Goal: Task Accomplishment & Management: Manage account settings

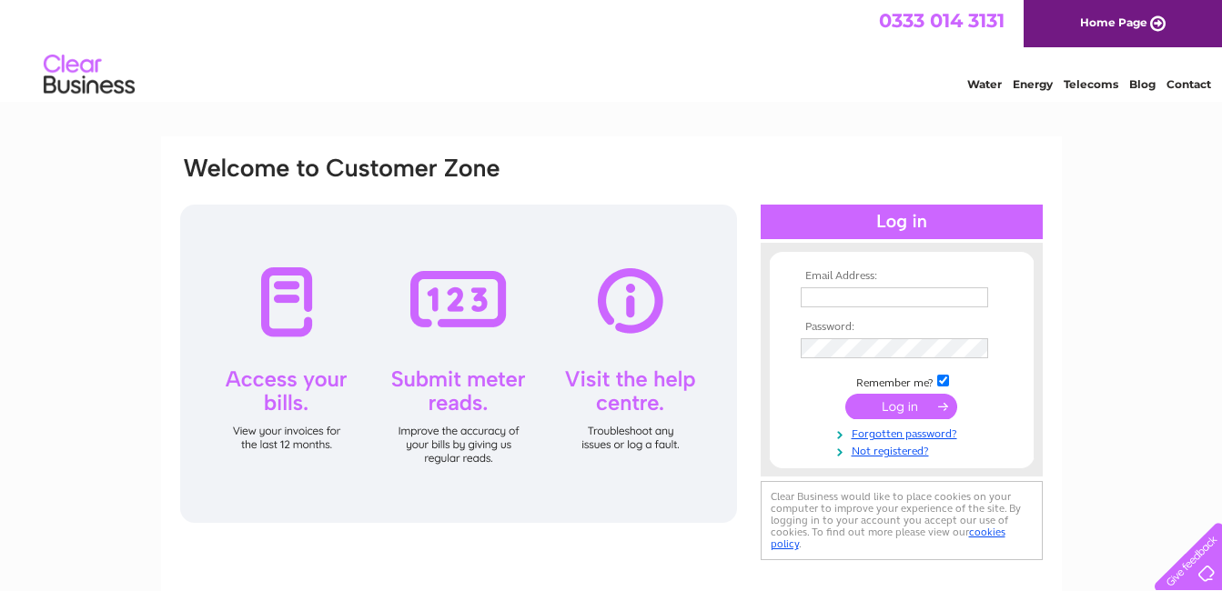
type input "[EMAIL_ADDRESS][DOMAIN_NAME]"
click at [891, 401] on input "submit" at bounding box center [901, 406] width 112 height 25
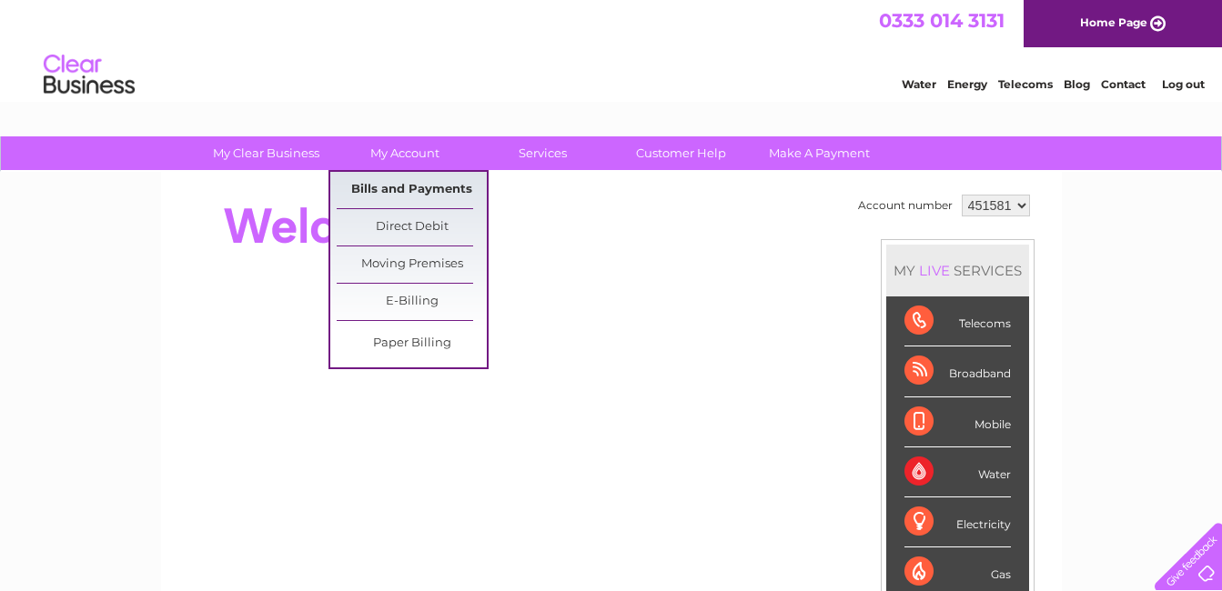
click at [408, 182] on link "Bills and Payments" at bounding box center [412, 190] width 150 height 36
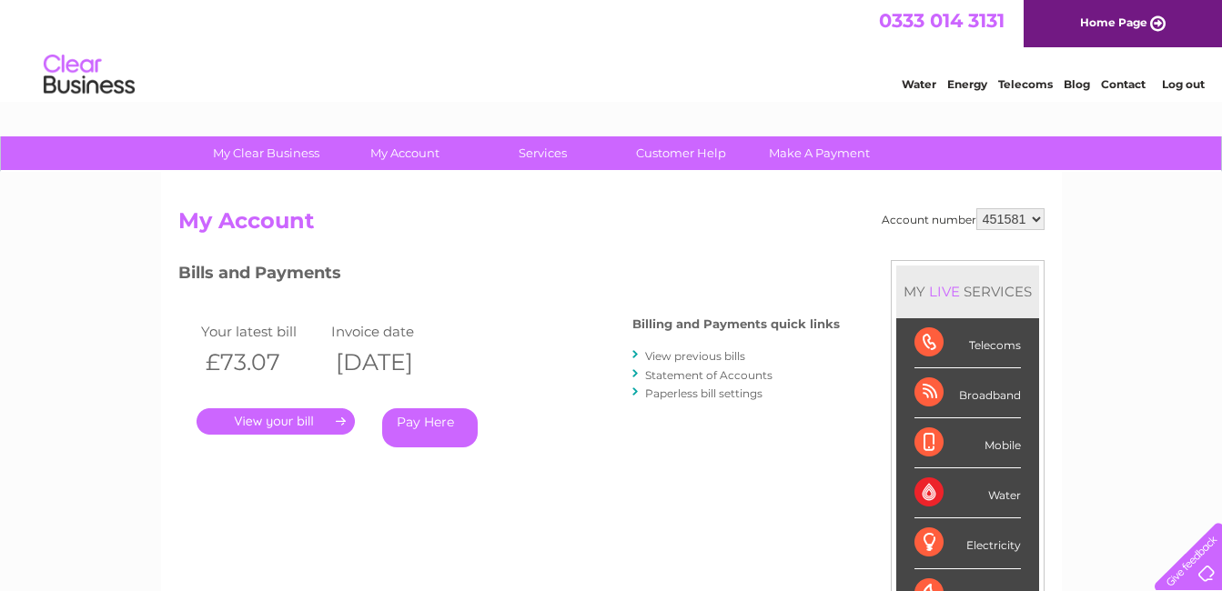
click at [267, 414] on link "." at bounding box center [276, 422] width 158 height 26
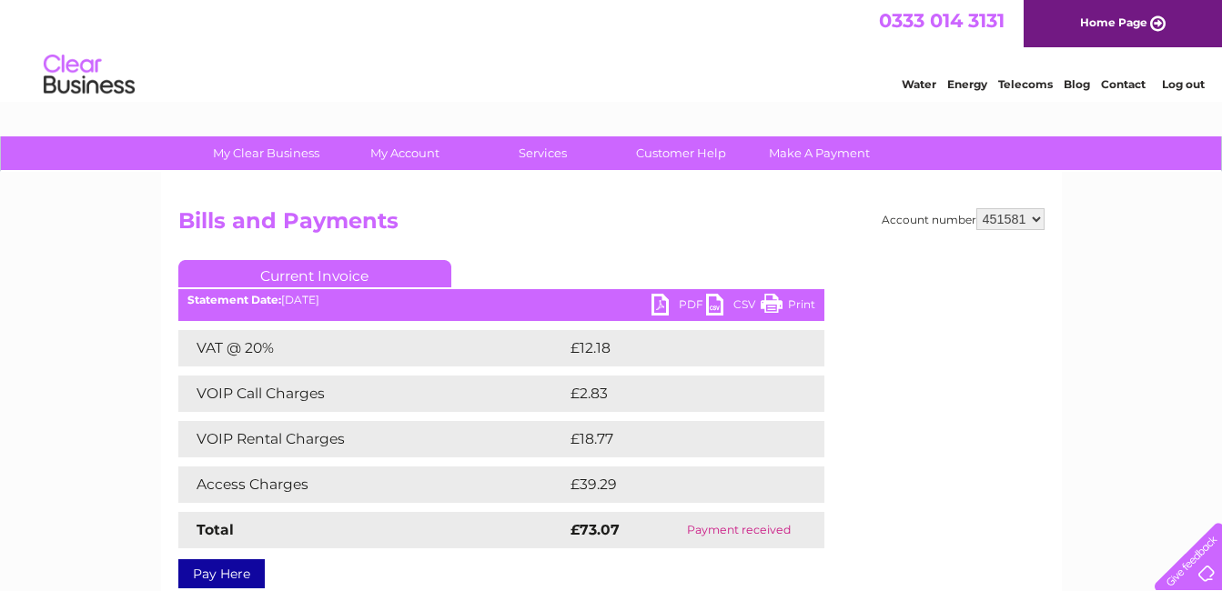
click at [658, 301] on link "PDF" at bounding box center [678, 307] width 55 height 26
click at [1196, 80] on link "Log out" at bounding box center [1183, 84] width 43 height 14
